Goal: Download file/media

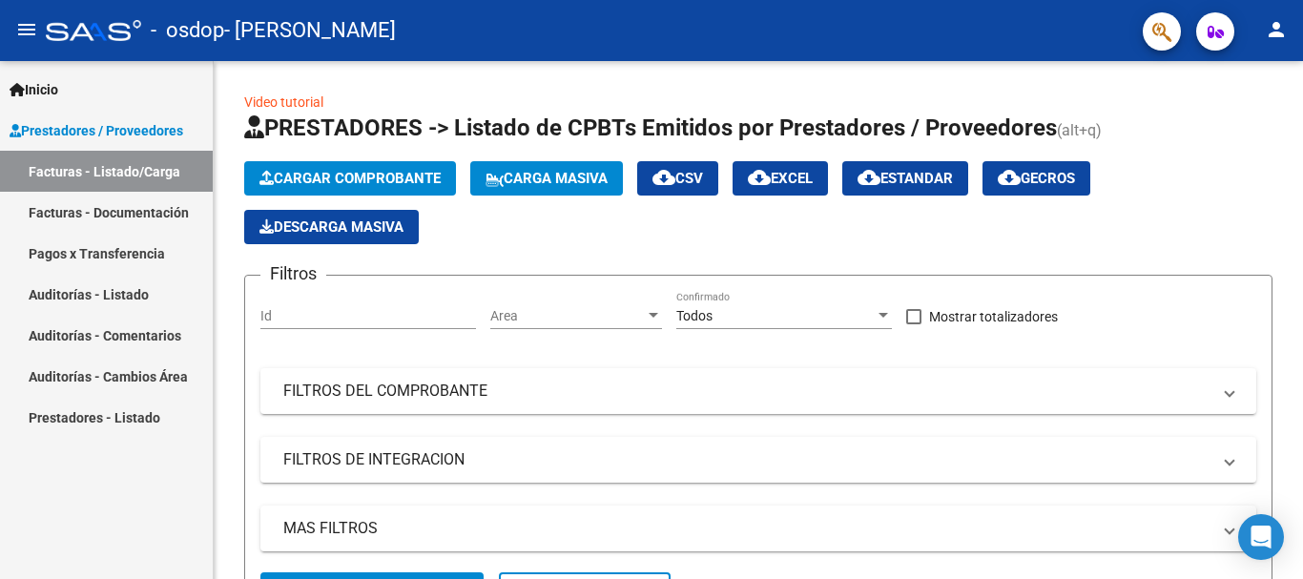
click at [134, 255] on link "Pagos x Transferencia" at bounding box center [106, 253] width 213 height 41
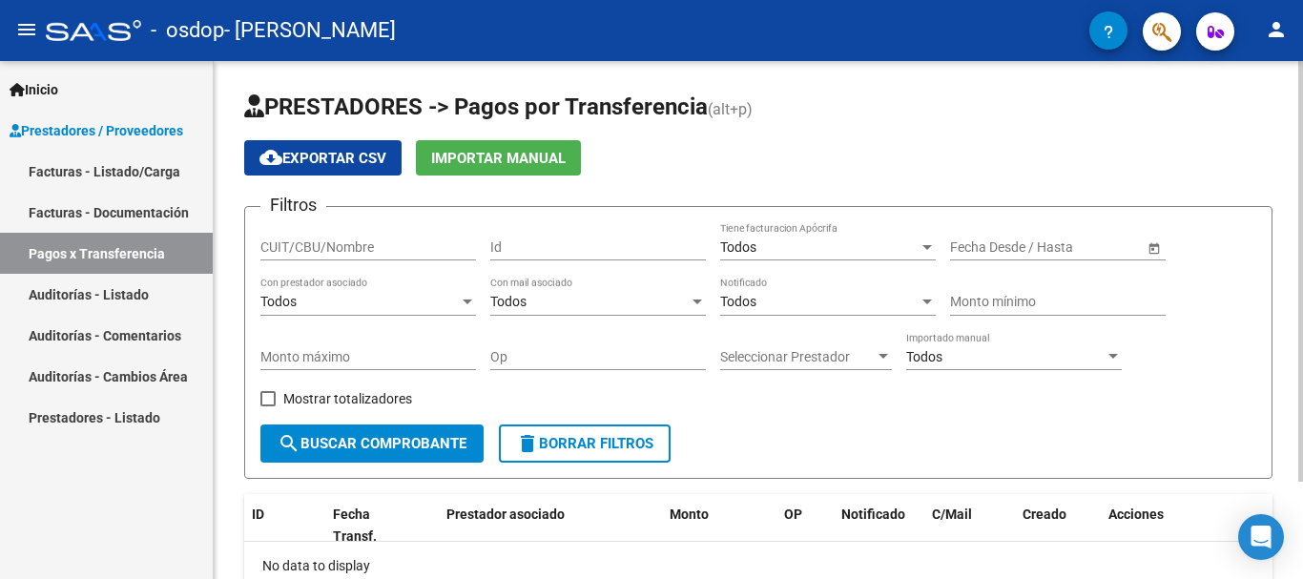
click at [1297, 309] on div "PRESTADORES -> Pagos por Transferencia (alt+p) cloud_download Exportar CSV Impo…" at bounding box center [758, 380] width 1089 height 638
click at [1300, 319] on div at bounding box center [1300, 271] width 5 height 421
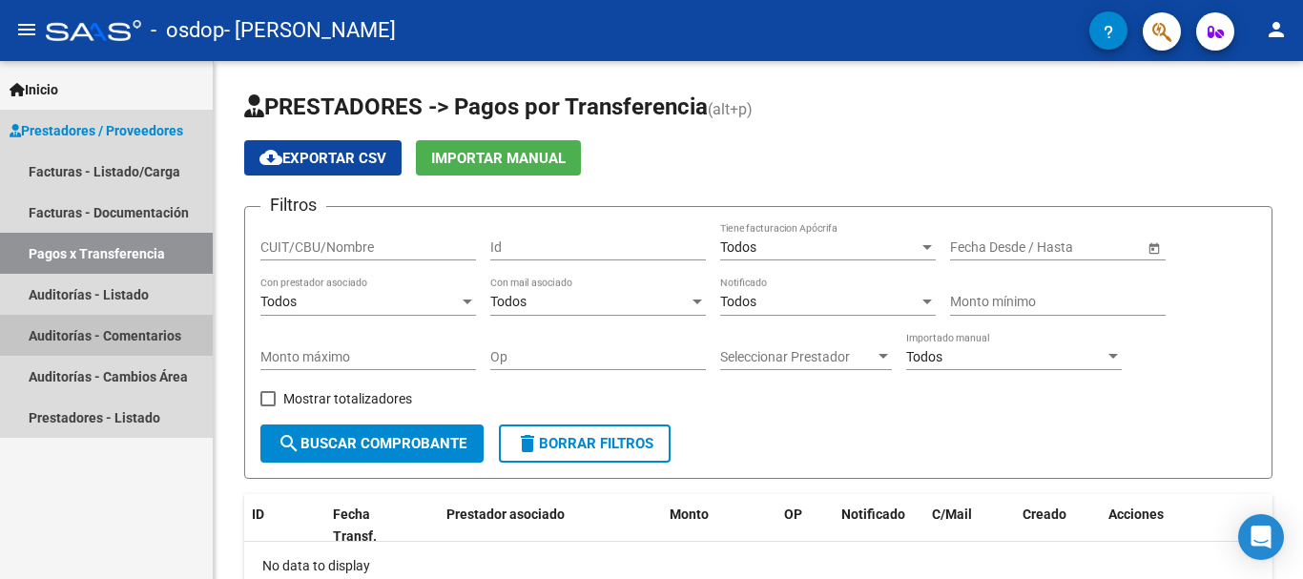
click at [169, 339] on link "Auditorías - Comentarios" at bounding box center [106, 335] width 213 height 41
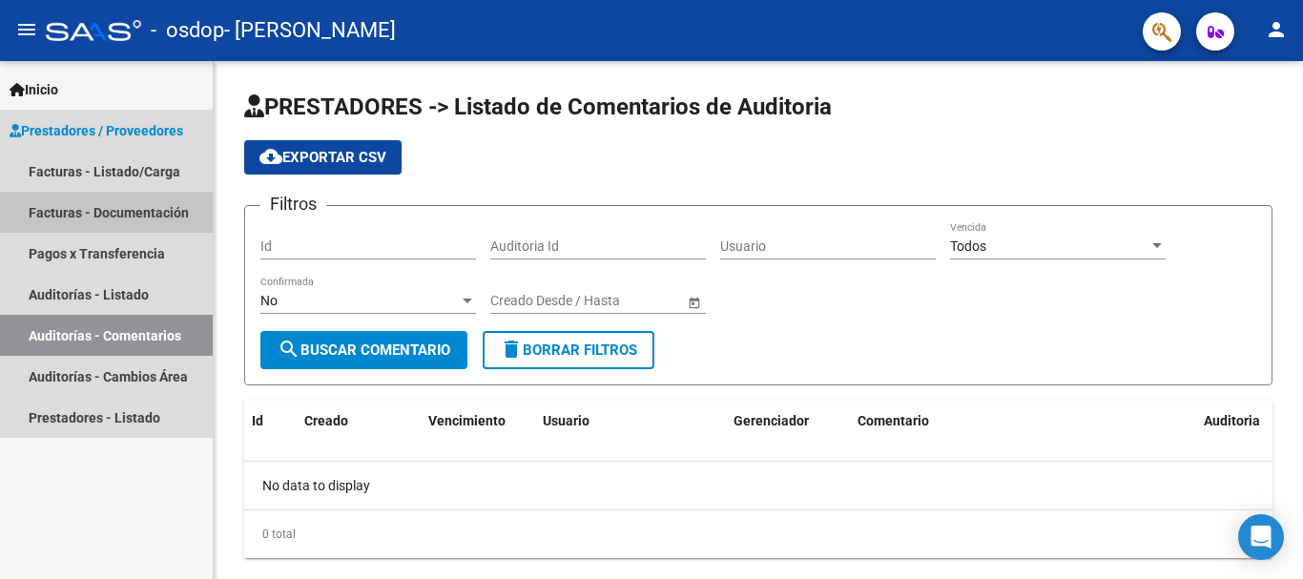
click at [105, 213] on link "Facturas - Documentación" at bounding box center [106, 212] width 213 height 41
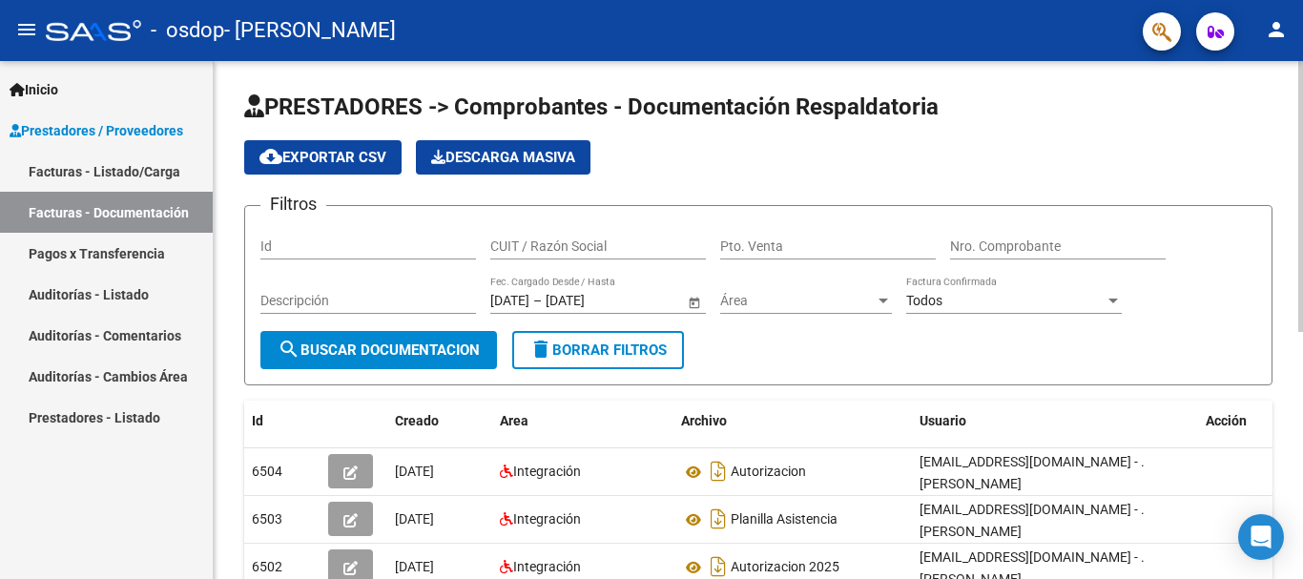
scroll to position [472, 0]
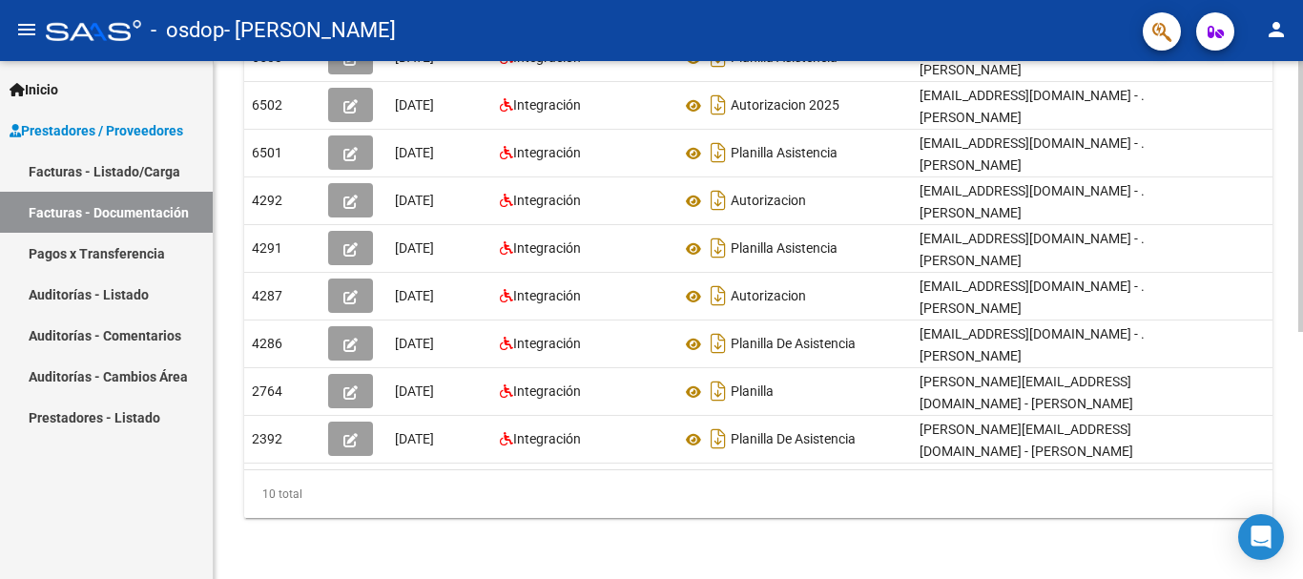
click at [1300, 347] on div at bounding box center [1300, 320] width 5 height 518
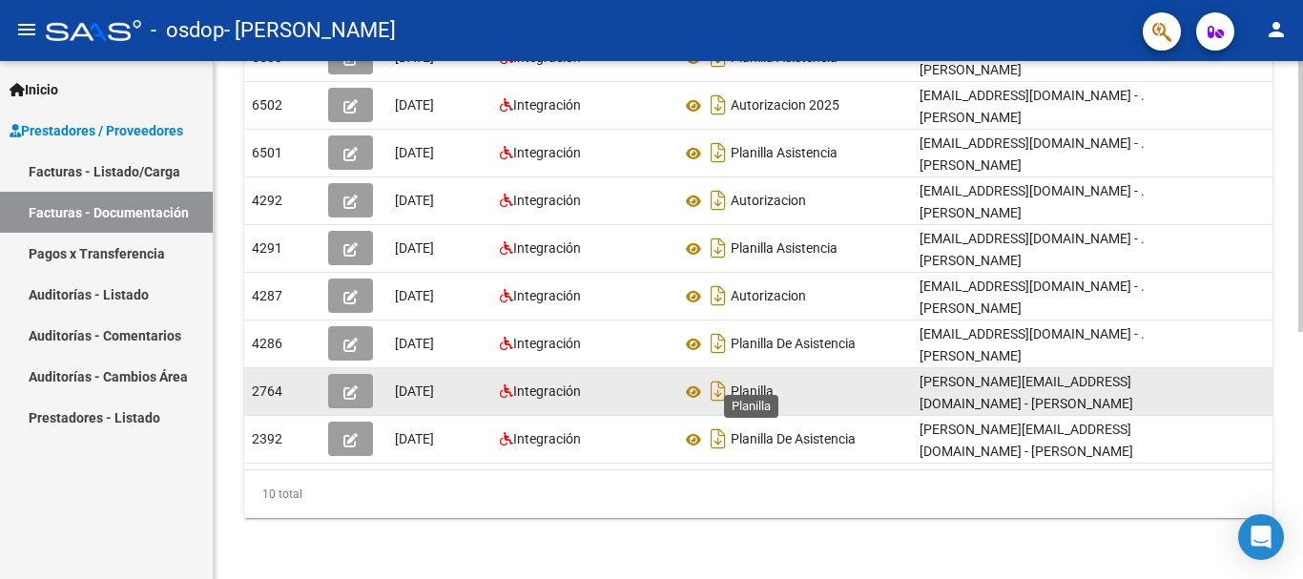
click at [755, 384] on span "Planilla" at bounding box center [751, 391] width 43 height 15
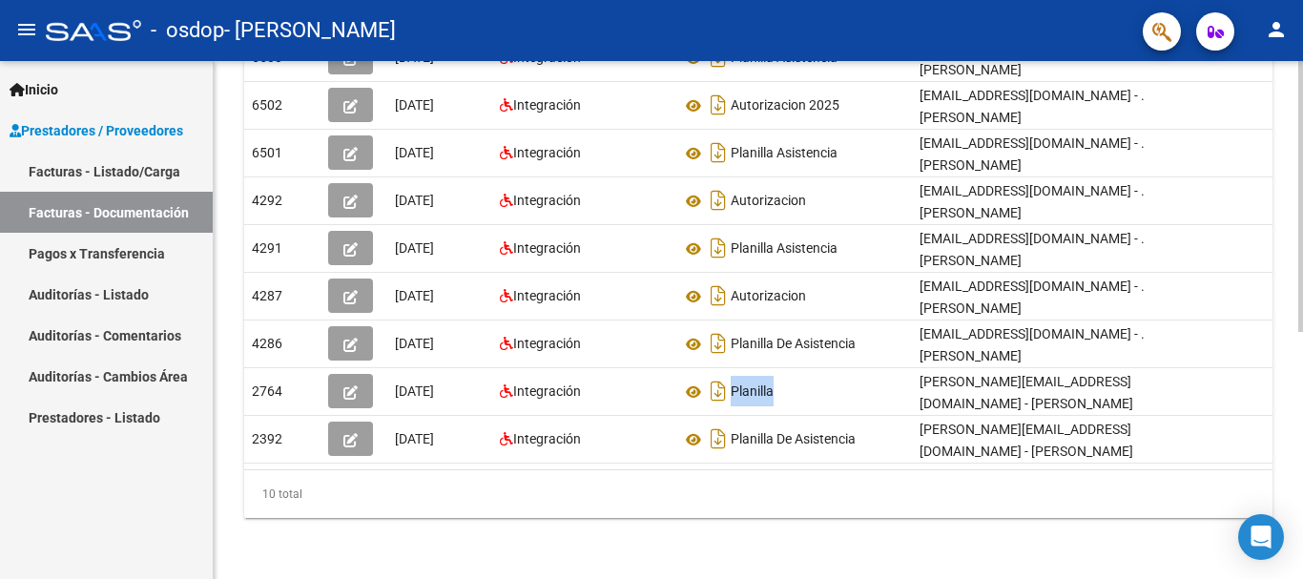
scroll to position [0, 0]
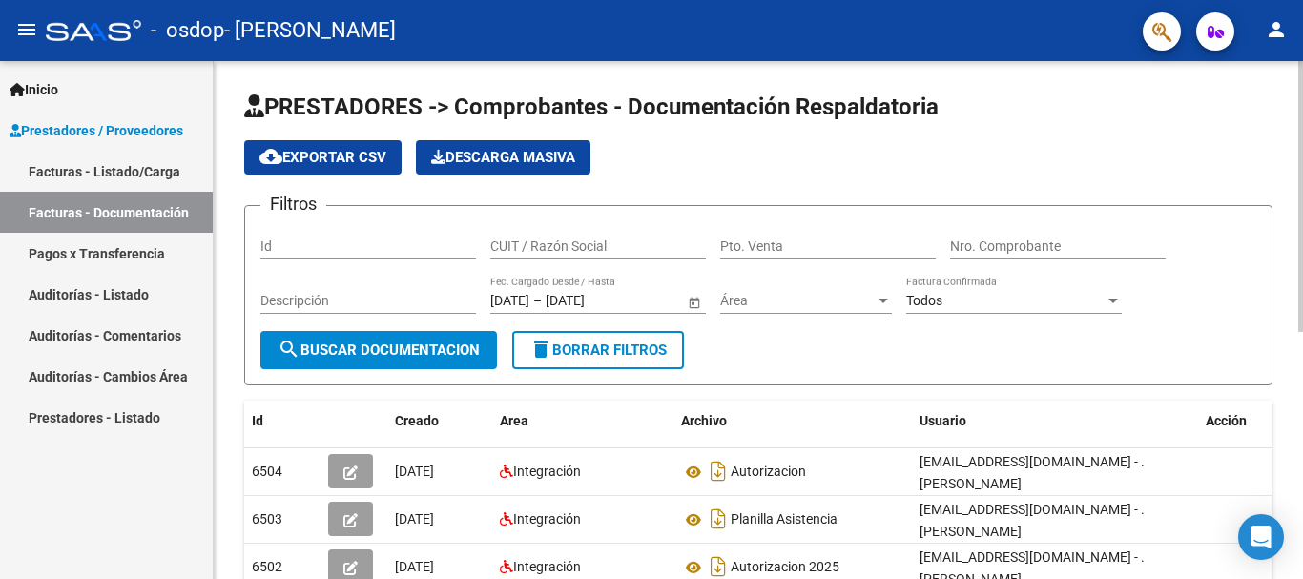
click at [1302, 281] on div at bounding box center [1300, 320] width 5 height 518
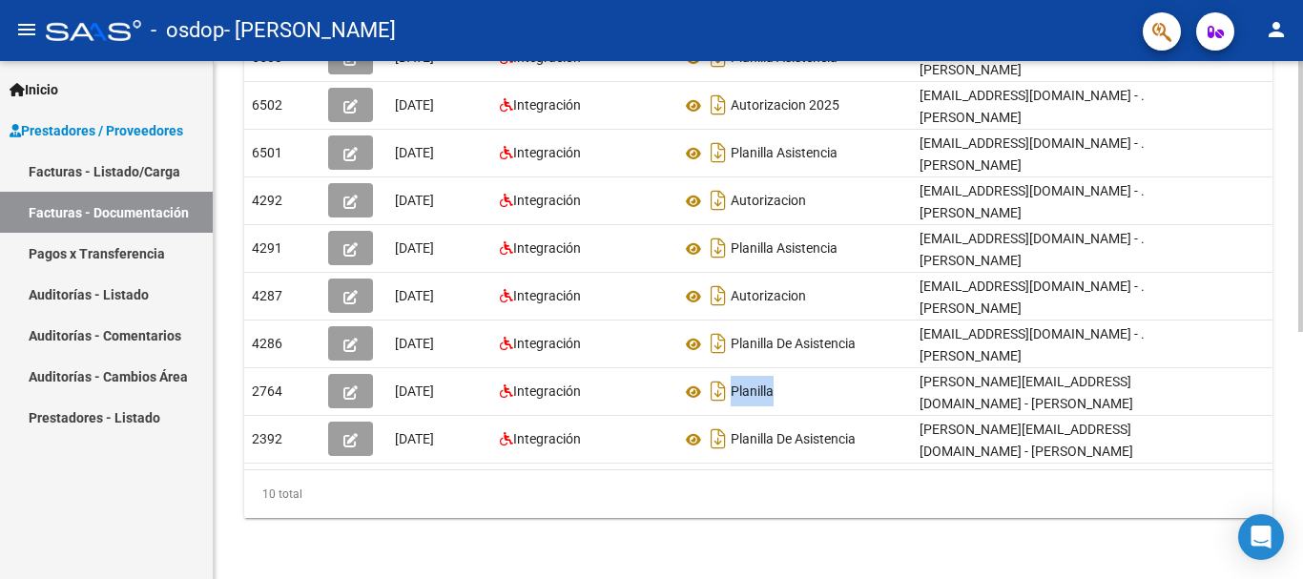
click at [1302, 338] on div at bounding box center [1300, 320] width 5 height 518
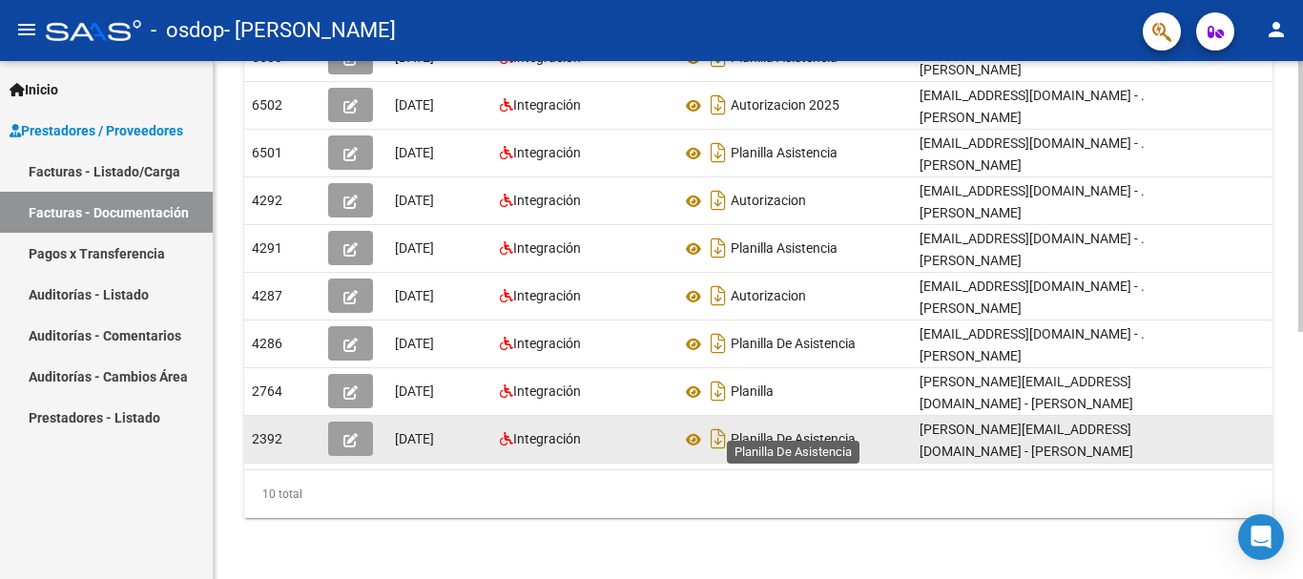
click at [767, 432] on span "Planilla De Asistencia" at bounding box center [792, 439] width 125 height 15
click at [360, 431] on button "button" at bounding box center [350, 438] width 45 height 34
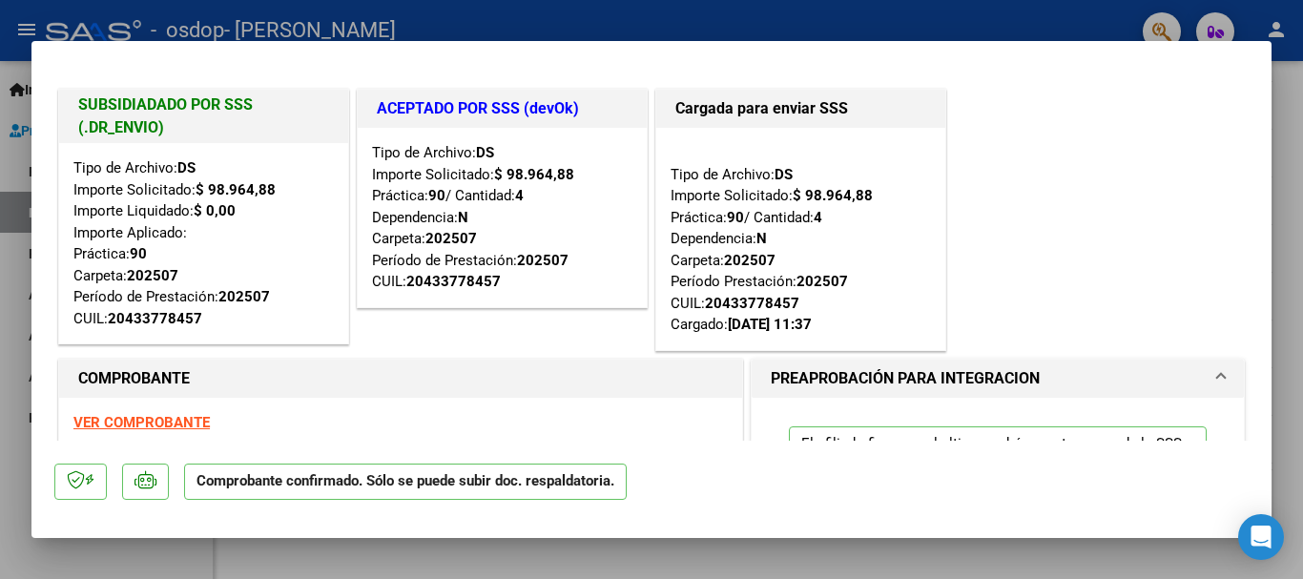
click at [1281, 226] on div at bounding box center [651, 289] width 1303 height 579
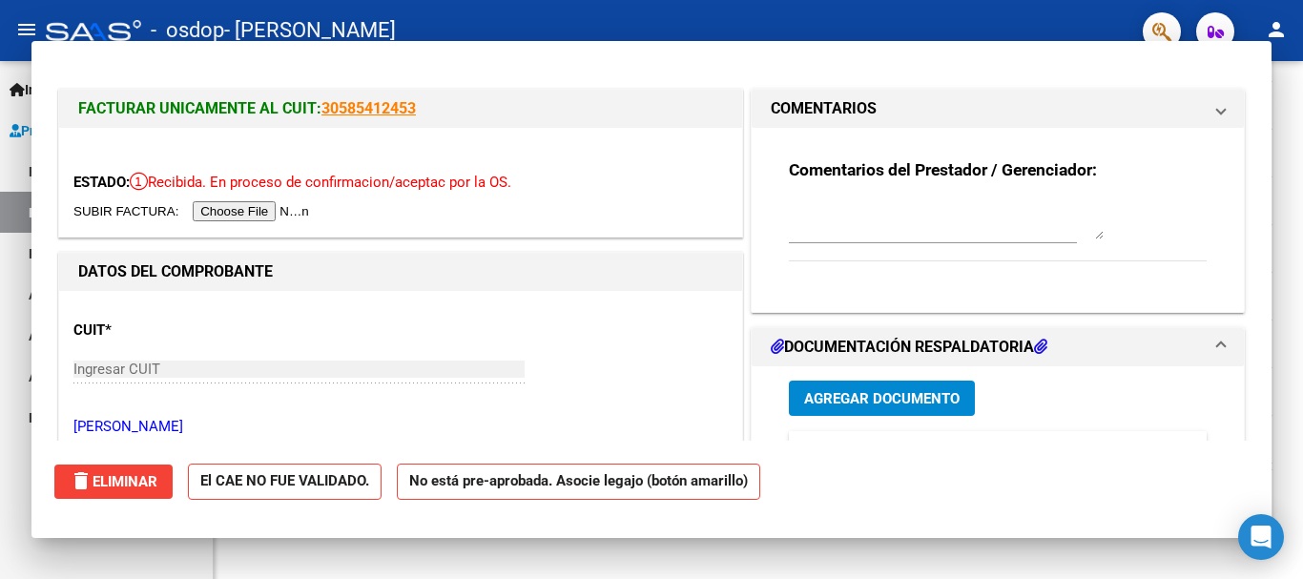
click at [1281, 226] on div "PRESTADORES -> Comprobantes - Documentación Respaldatoria cloud_download Export…" at bounding box center [758, 88] width 1089 height 979
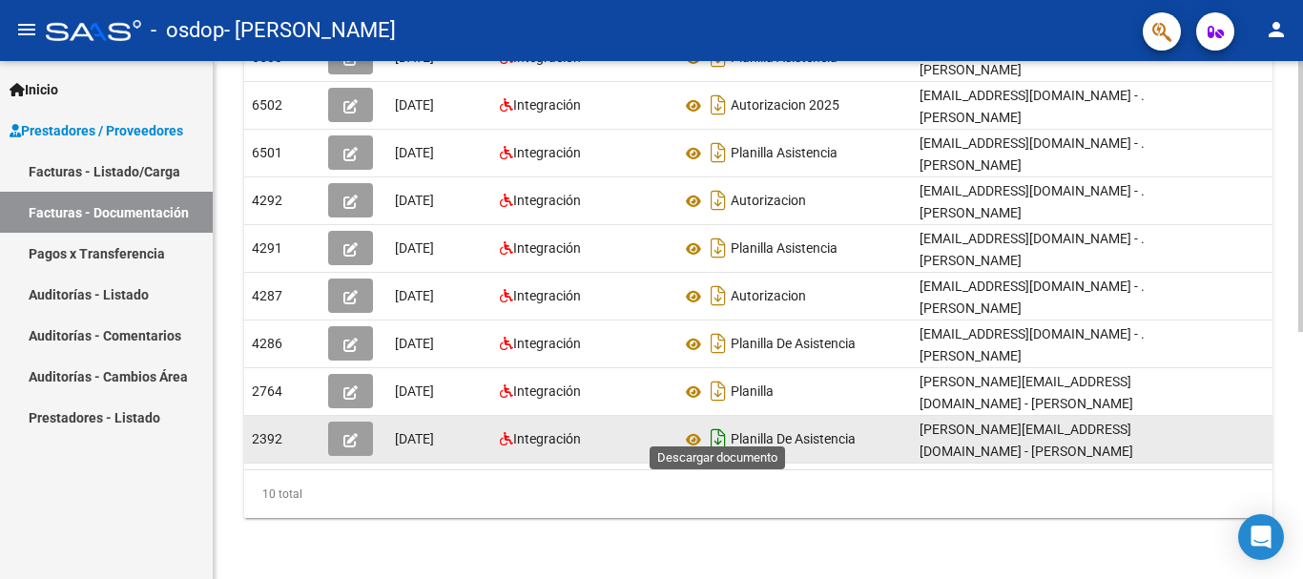
click at [709, 426] on icon "Descargar documento" at bounding box center [718, 438] width 25 height 31
click at [709, 428] on icon at bounding box center [716, 438] width 20 height 21
click at [1267, 17] on button "person" at bounding box center [1276, 30] width 38 height 38
